Goal: Transaction & Acquisition: Purchase product/service

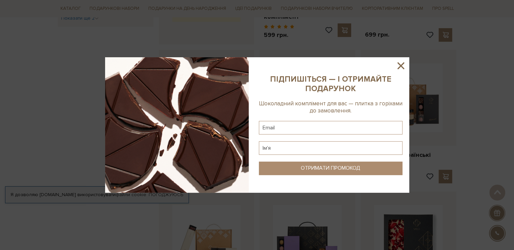
click at [399, 62] on icon at bounding box center [400, 65] width 11 height 11
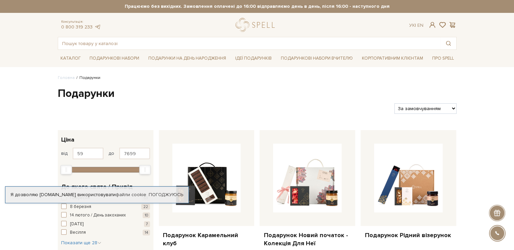
click at [438, 106] on select "За замовчуванням За Ціною (зростання) За Ціною (зменшення) Новинки За популярні…" at bounding box center [426, 108] width 62 height 10
select select "[URL][DOMAIN_NAME]"
click at [395, 103] on select "За замовчуванням За Ціною (зростання) За Ціною (зменшення) Новинки За популярні…" at bounding box center [426, 108] width 62 height 10
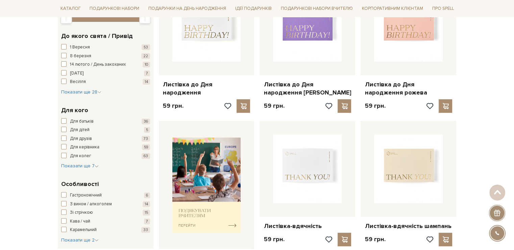
scroll to position [169, 0]
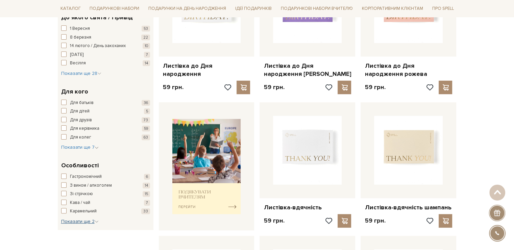
click at [92, 221] on span "Показати ще 2" at bounding box center [80, 221] width 38 height 6
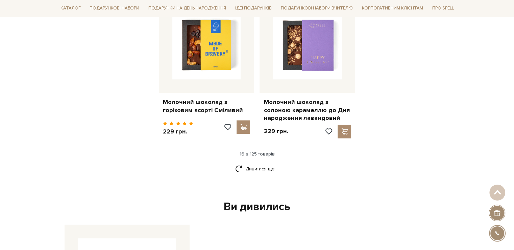
scroll to position [879, 0]
click at [261, 162] on link "Дивитися ще" at bounding box center [257, 168] width 44 height 12
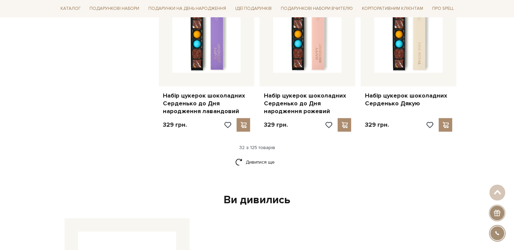
scroll to position [1725, 0]
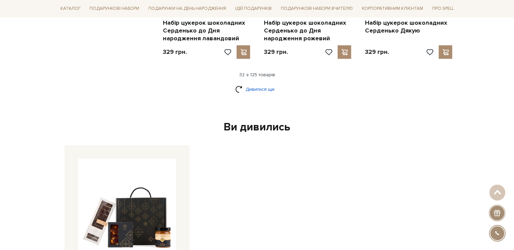
click at [254, 83] on link "Дивитися ще" at bounding box center [257, 89] width 44 height 12
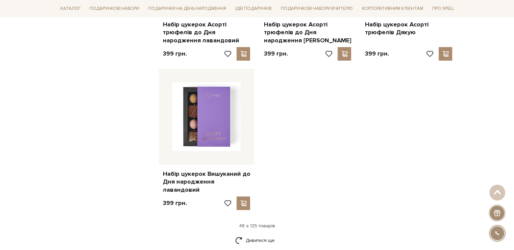
scroll to position [2502, 0]
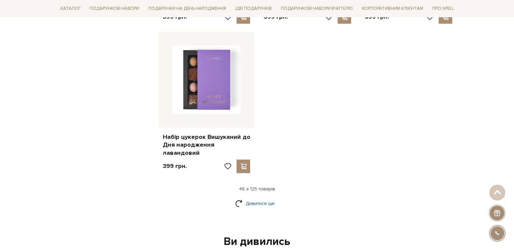
click at [260, 197] on link "Дивитися ще" at bounding box center [257, 203] width 44 height 12
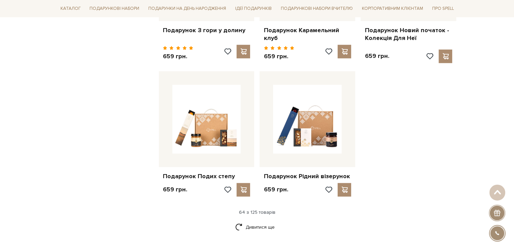
scroll to position [3212, 0]
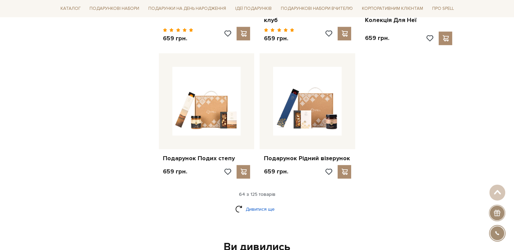
click at [258, 203] on link "Дивитися ще" at bounding box center [257, 209] width 44 height 12
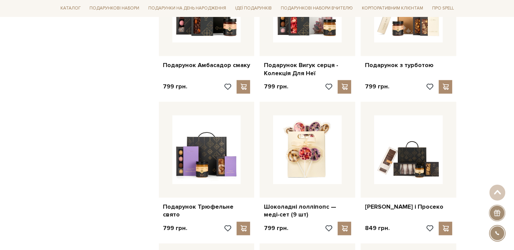
scroll to position [3584, 0]
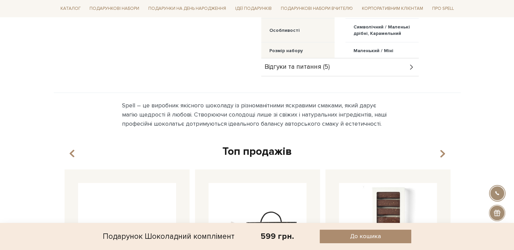
click at [346, 65] on div "Відгуки та питання (5)" at bounding box center [340, 67] width 158 height 18
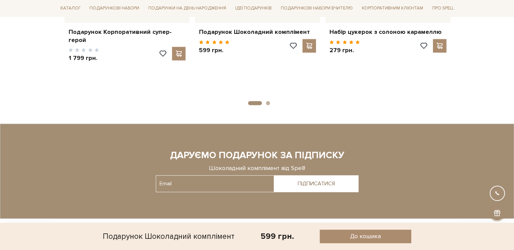
scroll to position [1015, 0]
